Goal: Check status: Check status

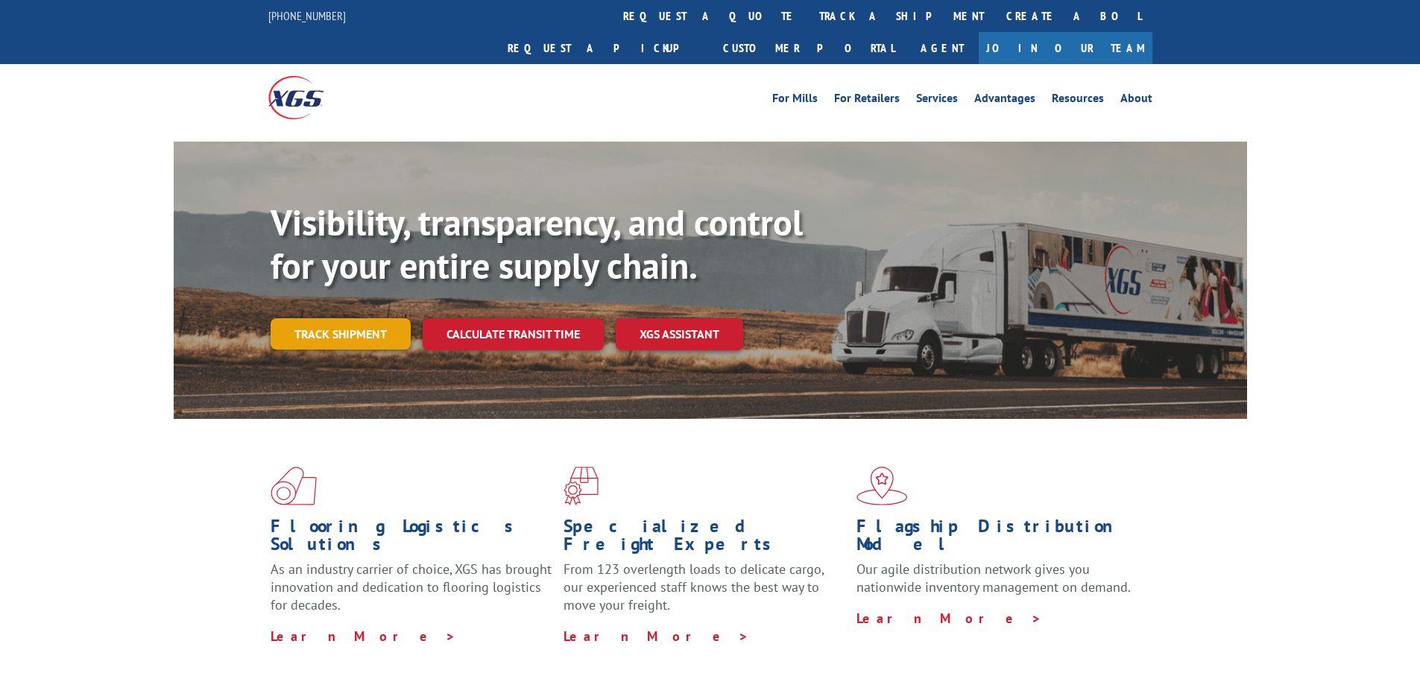
click at [346, 318] on link "Track shipment" at bounding box center [341, 333] width 140 height 31
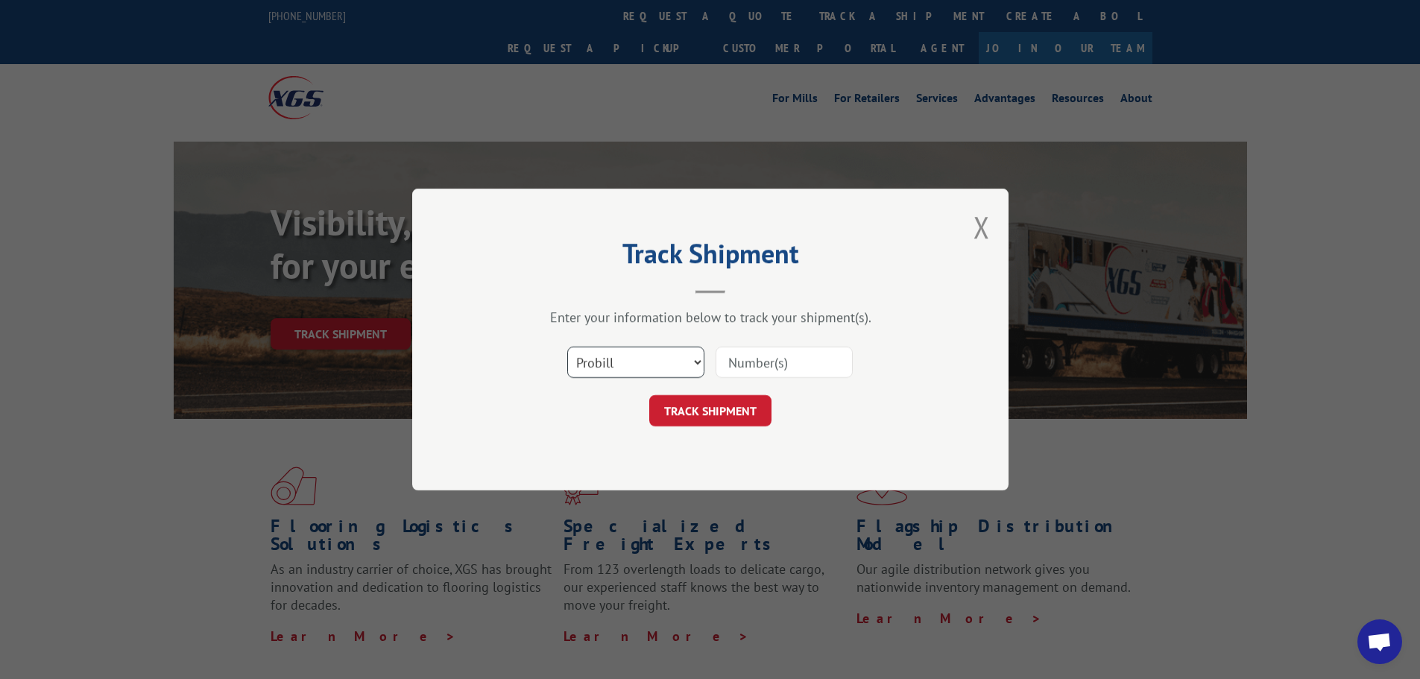
scroll to position [9218, 0]
click at [750, 365] on input at bounding box center [784, 362] width 137 height 31
paste input "1717496374"
type input "1717496374"
click at [718, 418] on button "TRACK SHIPMENT" at bounding box center [710, 410] width 122 height 31
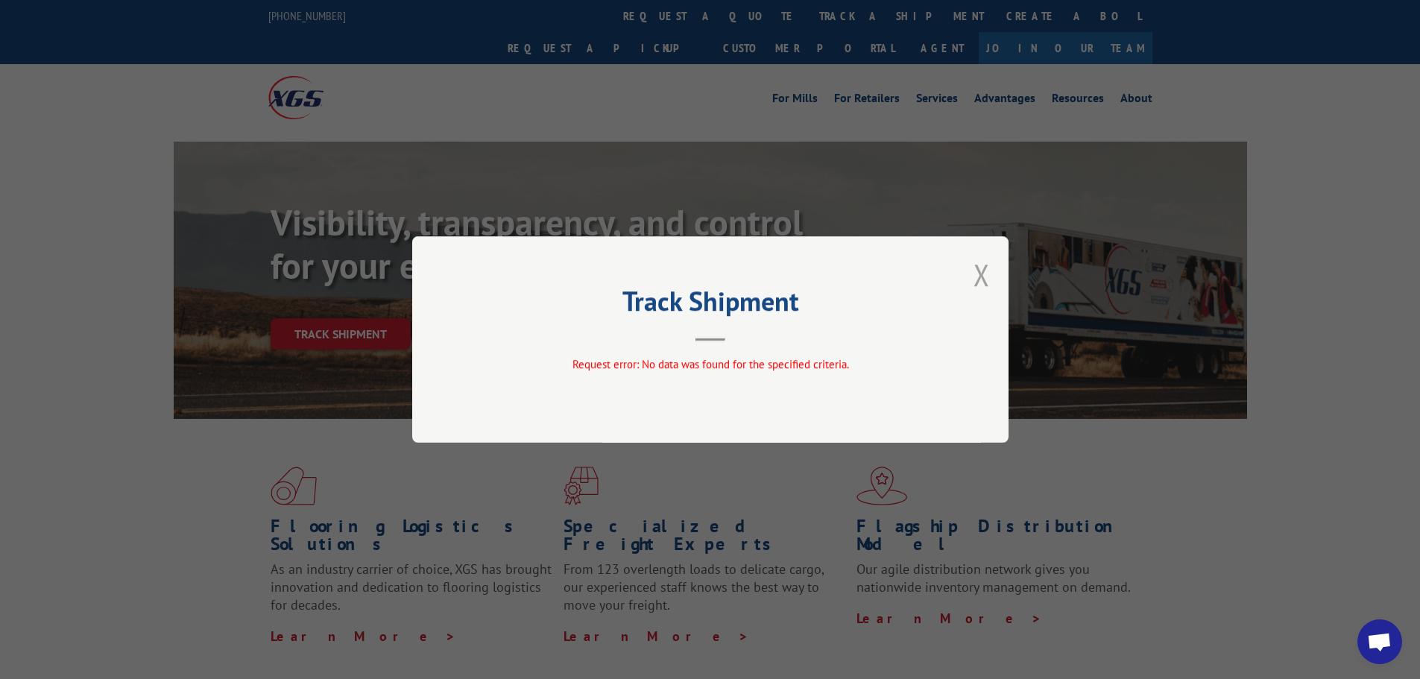
click at [984, 275] on button "Close modal" at bounding box center [982, 275] width 16 height 40
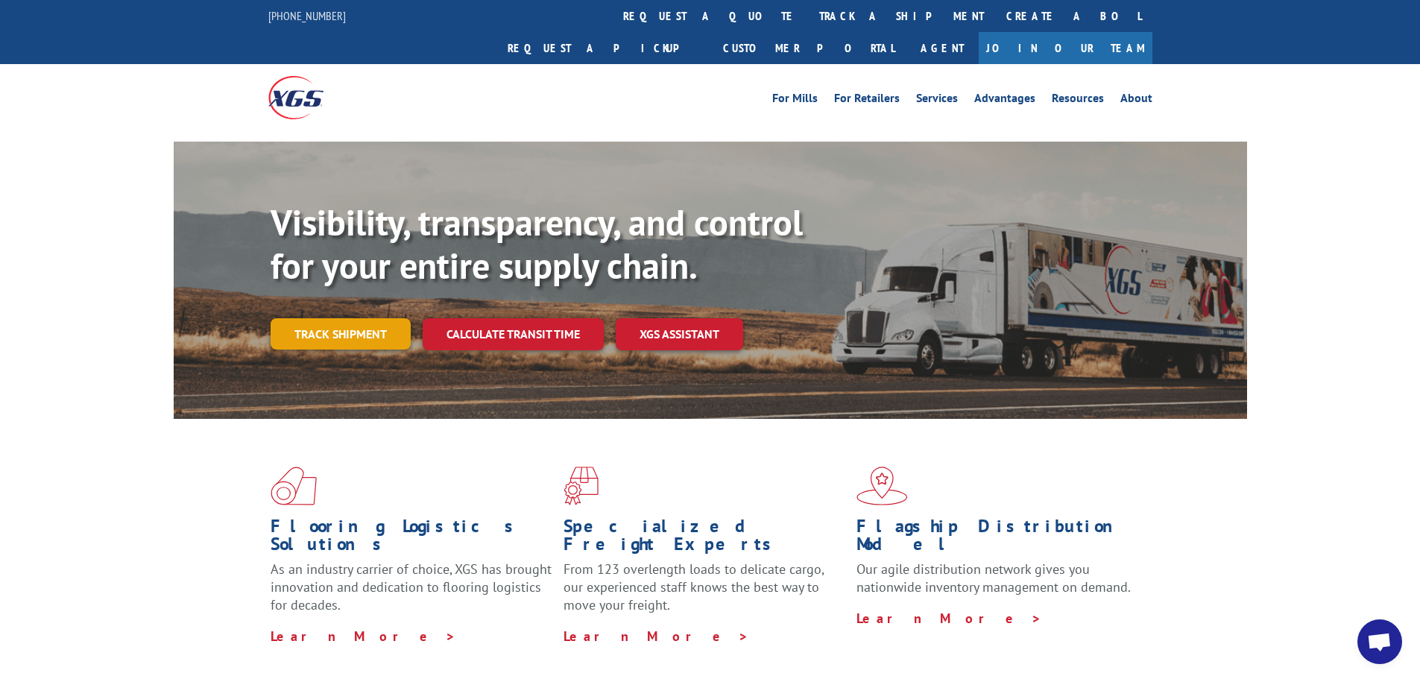
click at [347, 318] on link "Track shipment" at bounding box center [341, 333] width 140 height 31
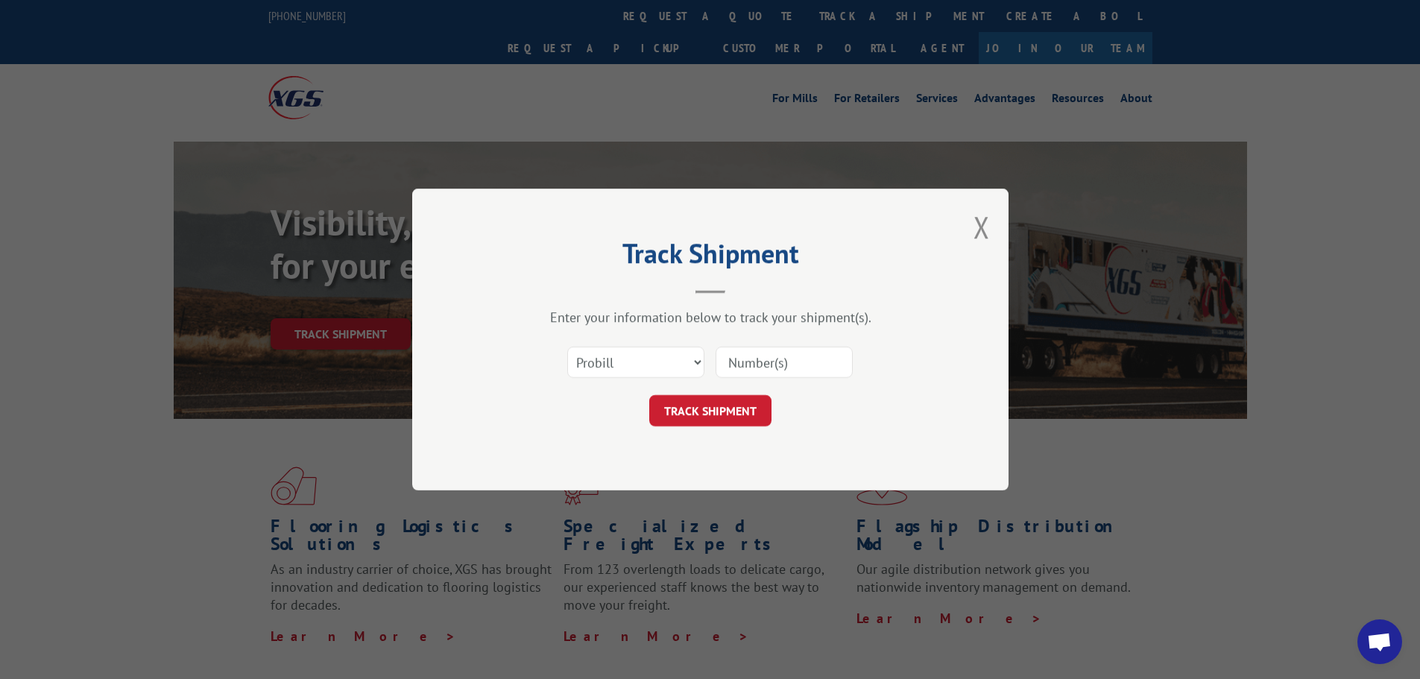
paste input "1717496374"
type input "1717496374"
click at [775, 360] on input at bounding box center [784, 362] width 137 height 31
paste input "17496374"
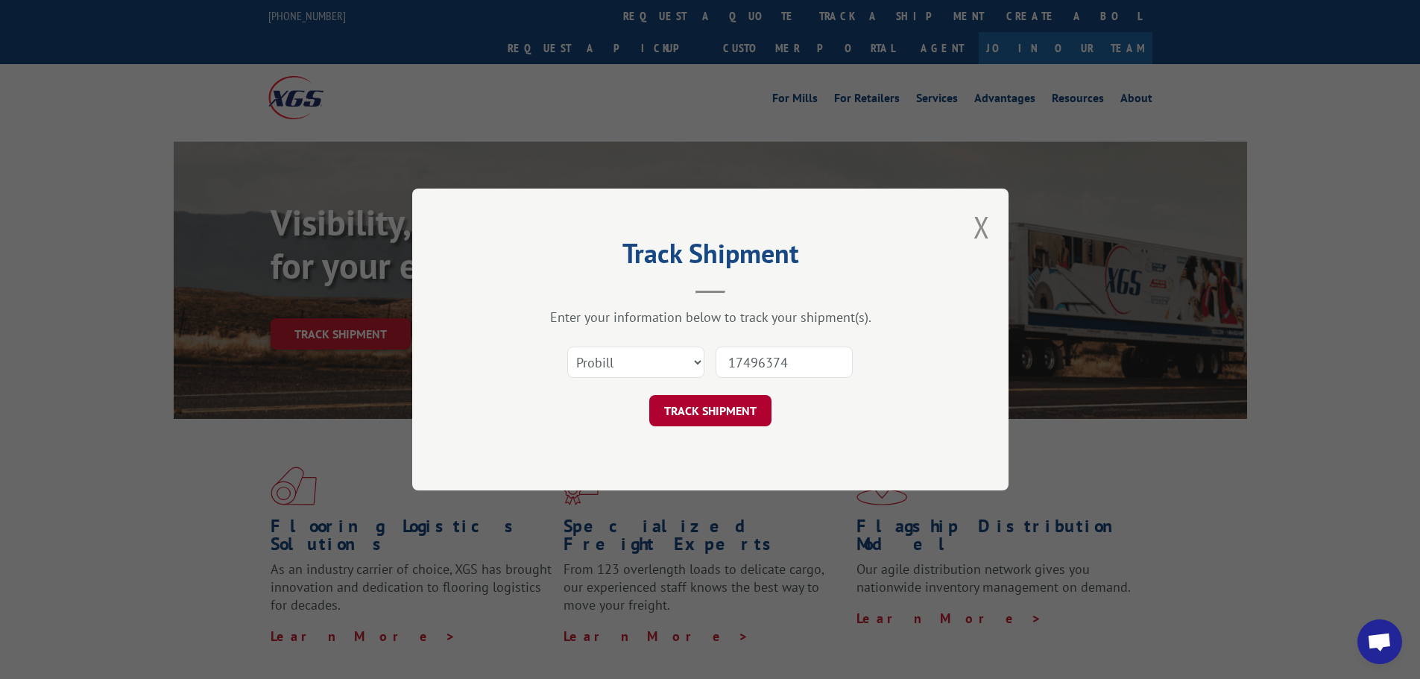
type input "17496374"
click at [725, 410] on button "TRACK SHIPMENT" at bounding box center [710, 410] width 122 height 31
